Goal: Task Accomplishment & Management: Manage account settings

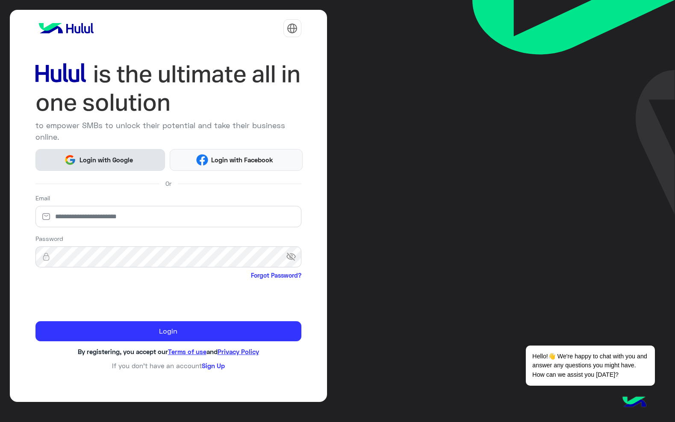
click at [91, 161] on span "Login with Google" at bounding box center [106, 160] width 60 height 10
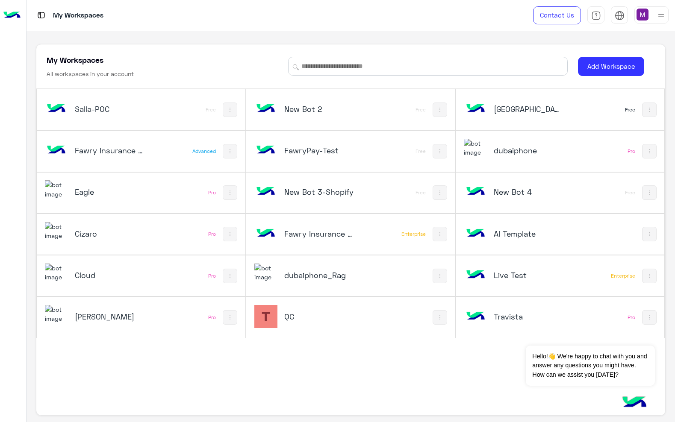
scroll to position [3, 0]
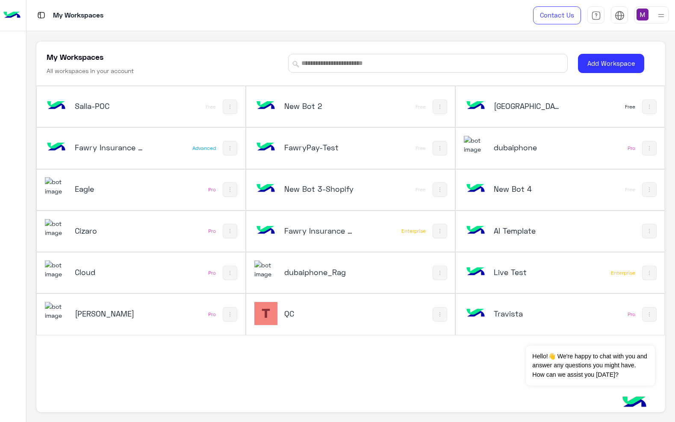
click at [651, 12] on div at bounding box center [651, 14] width 34 height 17
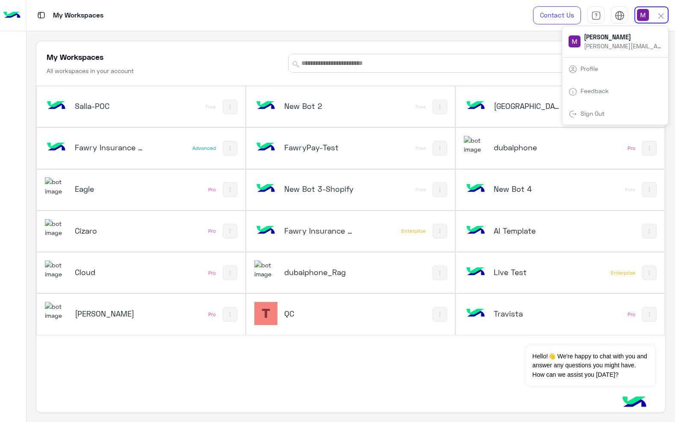
click at [603, 112] on link "Sign Out" at bounding box center [592, 113] width 24 height 7
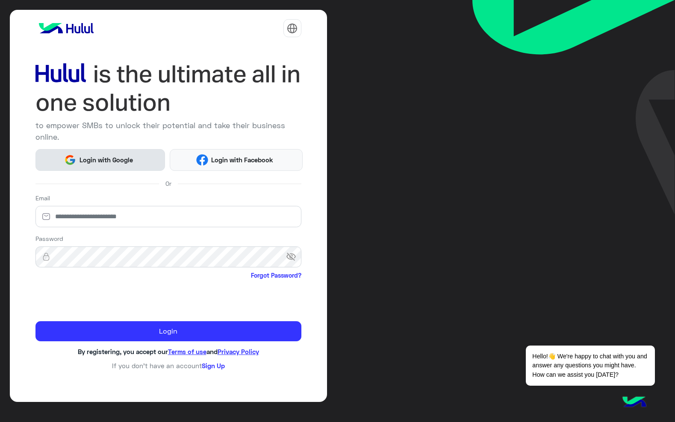
click at [144, 154] on button "Login with Google" at bounding box center [100, 160] width 130 height 22
